Goal: Navigation & Orientation: Find specific page/section

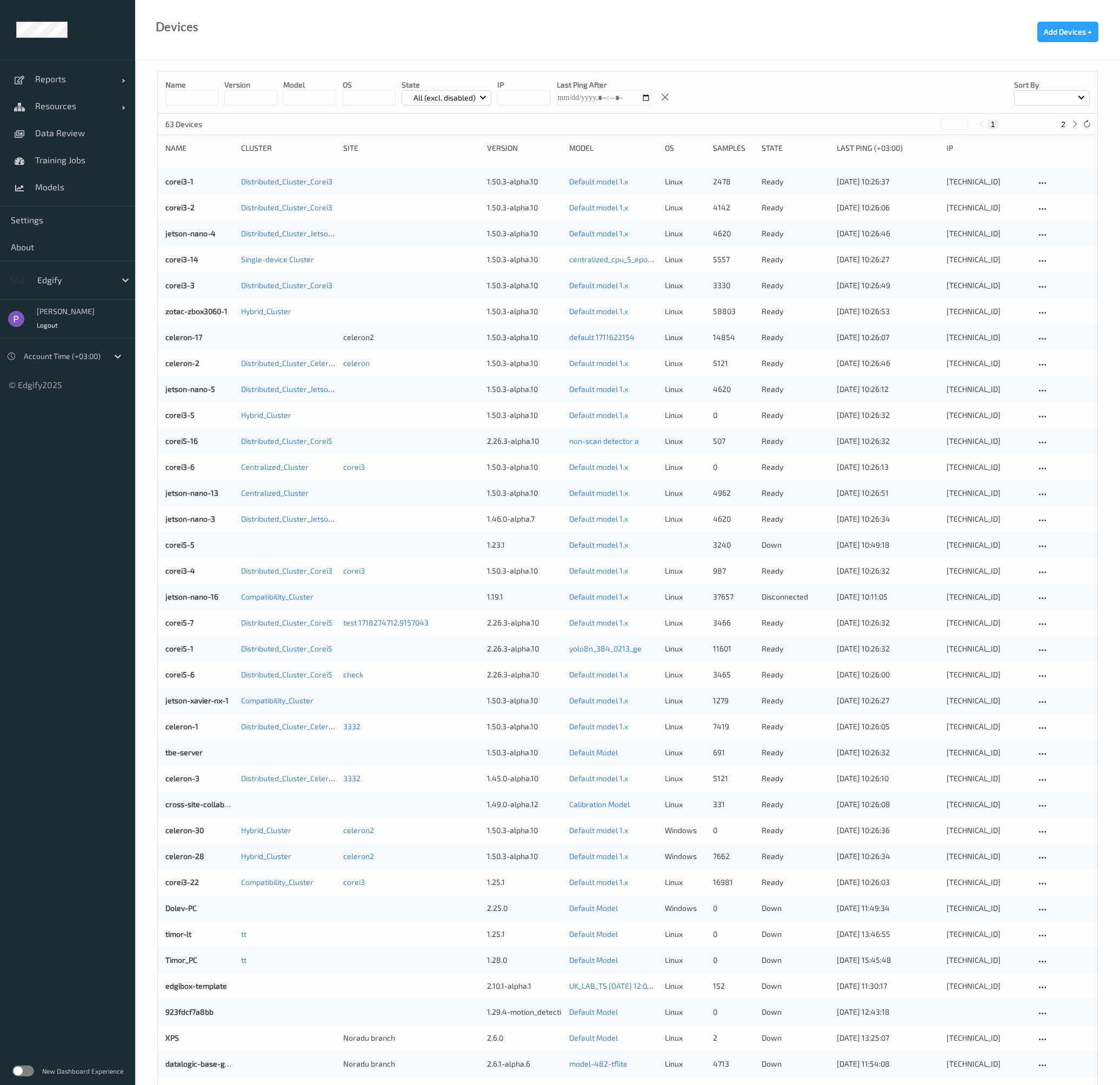
click at [39, 1072] on div "New Dashboard Experience" at bounding box center [68, 1071] width 135 height 28
click at [25, 1074] on label at bounding box center [23, 1071] width 22 height 11
